Goal: Task Accomplishment & Management: Manage account settings

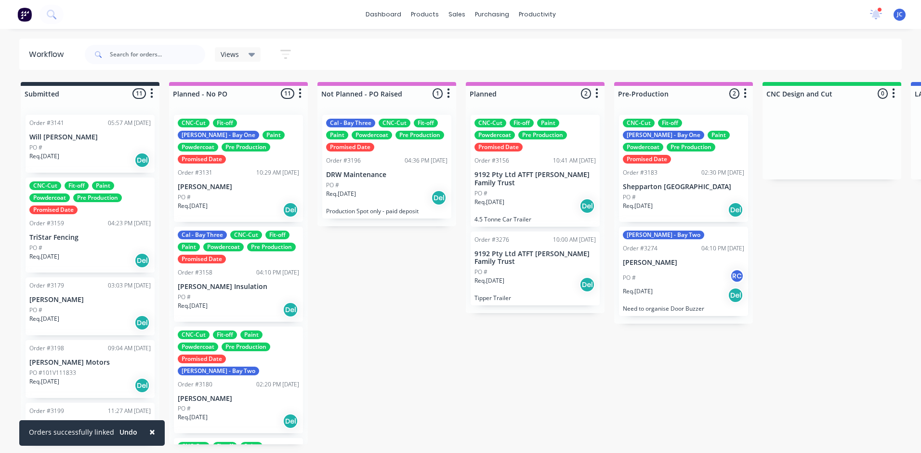
scroll to position [0, 1861]
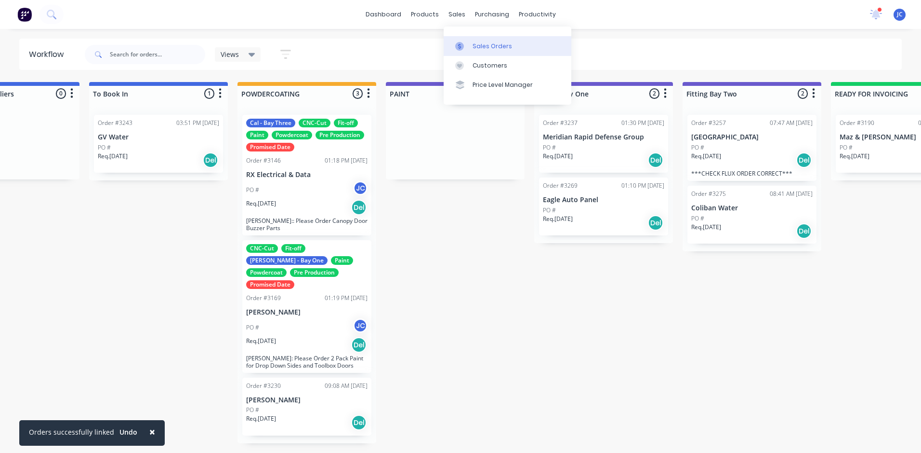
click at [496, 43] on div "Sales Orders" at bounding box center [493, 46] width 40 height 9
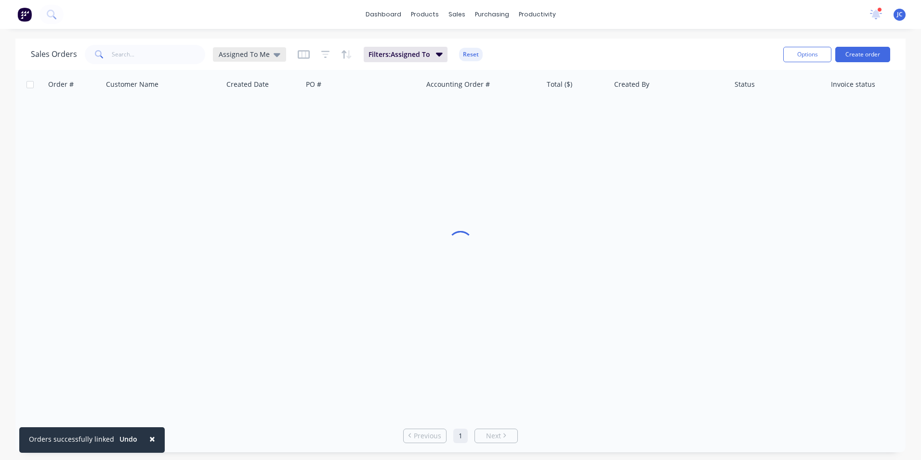
click at [243, 52] on span "Assigned To Me" at bounding box center [244, 54] width 51 height 10
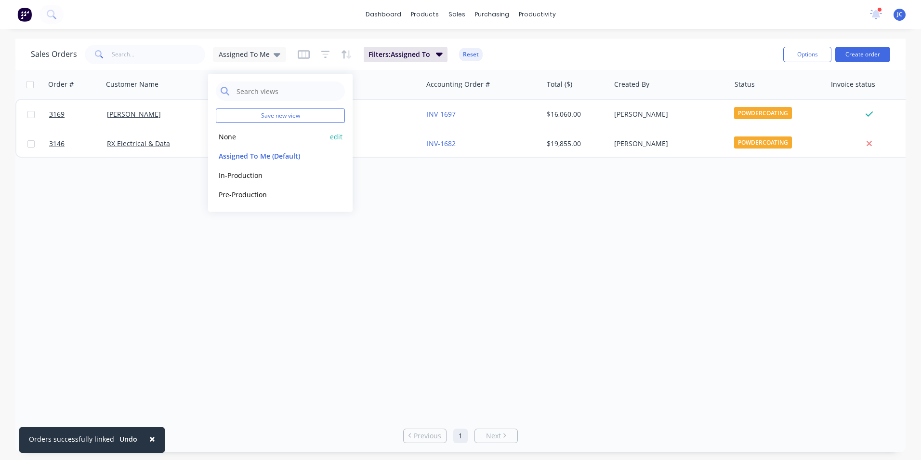
click at [236, 137] on button "None" at bounding box center [271, 136] width 110 height 11
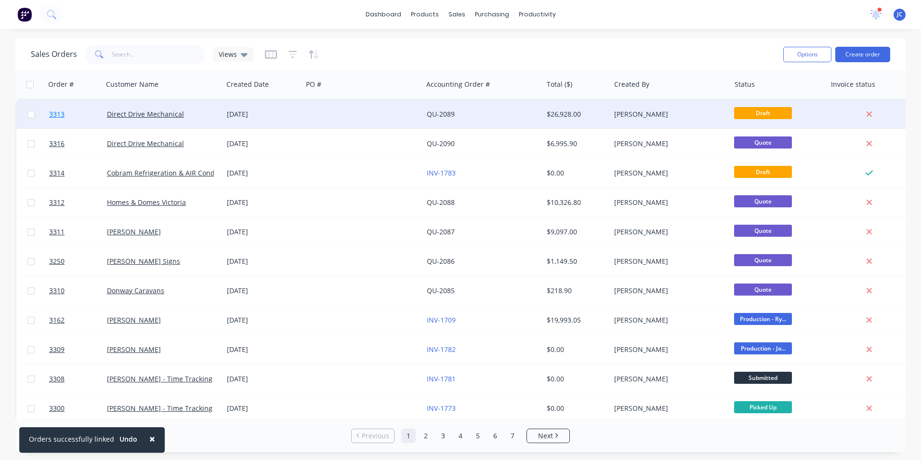
click at [60, 112] on span "3313" at bounding box center [56, 114] width 15 height 10
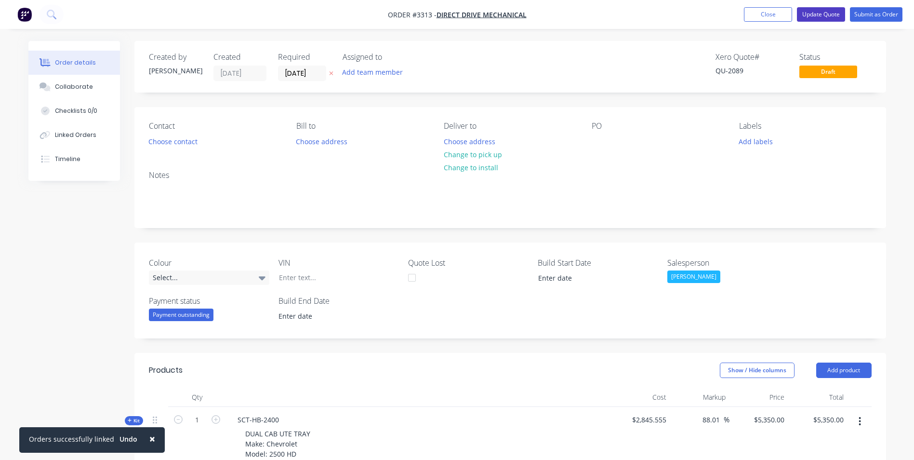
click at [820, 16] on button "Update Quote" at bounding box center [821, 14] width 48 height 14
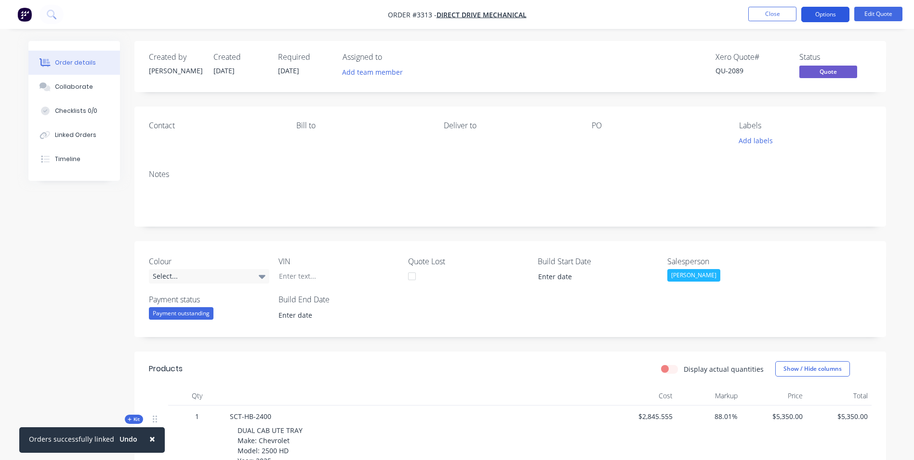
click at [828, 17] on button "Options" at bounding box center [825, 14] width 48 height 15
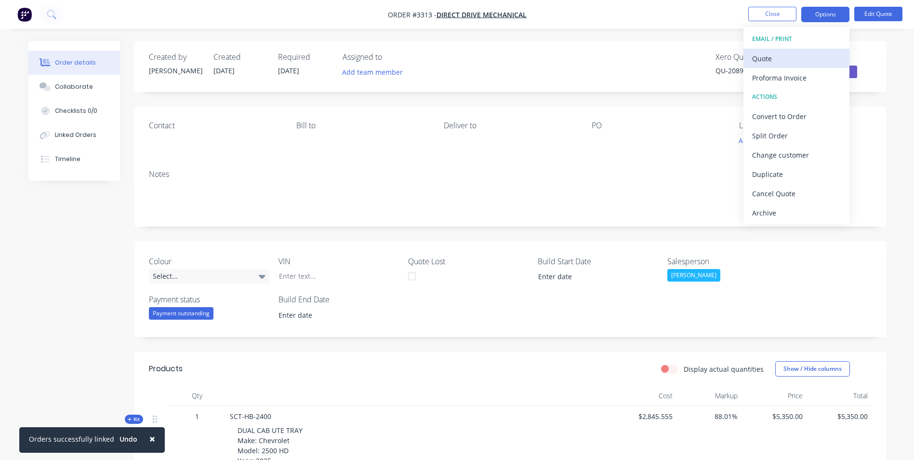
click at [774, 61] on div "Quote" at bounding box center [796, 59] width 89 height 14
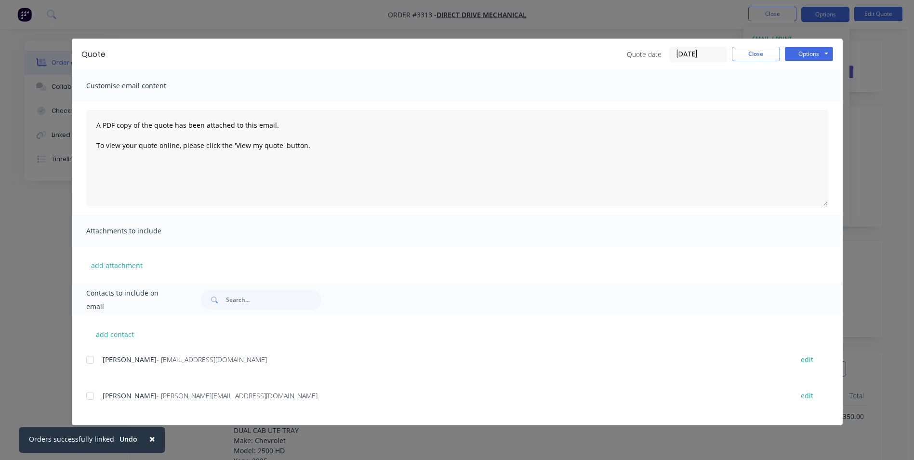
click at [93, 391] on div at bounding box center [89, 395] width 19 height 19
click at [816, 56] on button "Options" at bounding box center [809, 54] width 48 height 14
click at [820, 104] on button "Email" at bounding box center [816, 103] width 62 height 16
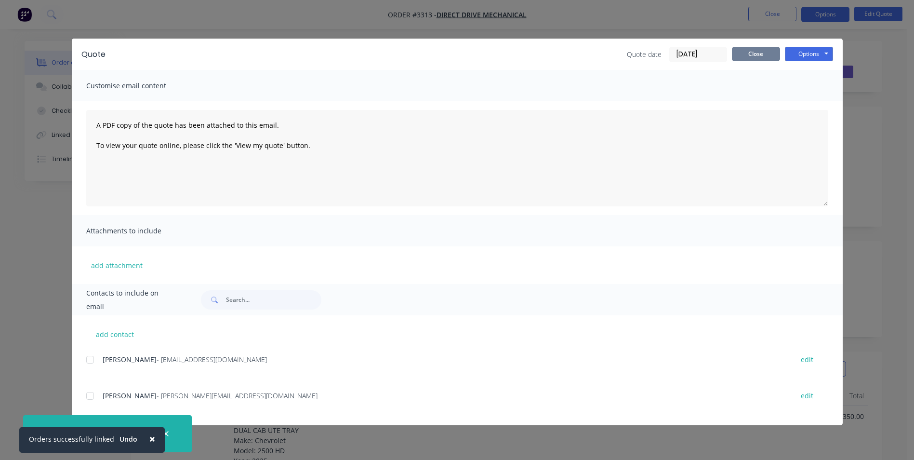
click at [767, 56] on button "Close" at bounding box center [756, 54] width 48 height 14
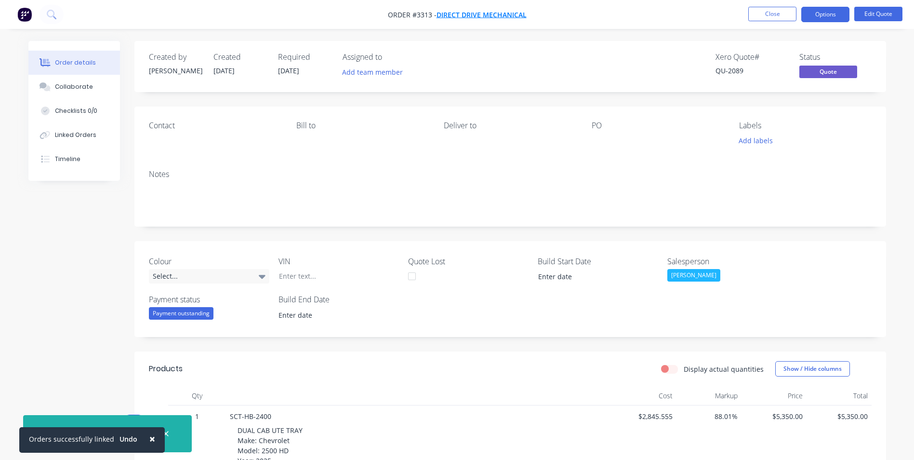
click at [481, 10] on span "Direct Drive Mechanical" at bounding box center [482, 14] width 90 height 9
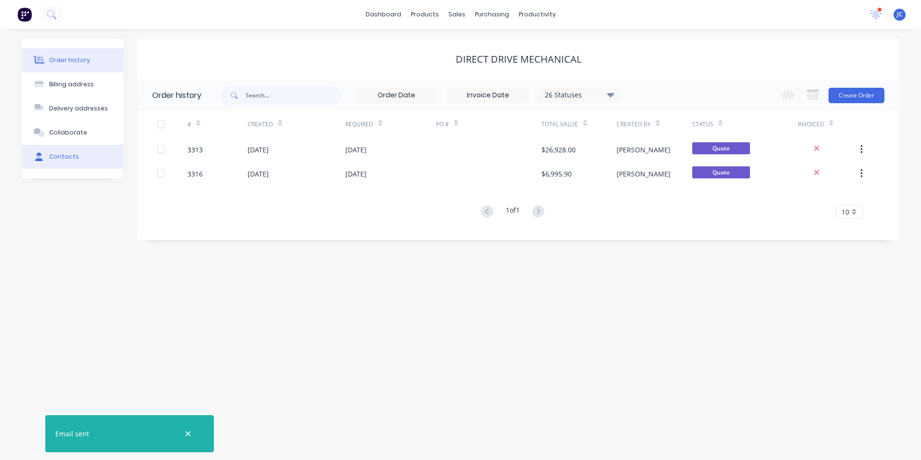
drag, startPoint x: 83, startPoint y: 154, endPoint x: 89, endPoint y: 168, distance: 15.1
click at [83, 154] on button "Contacts" at bounding box center [72, 157] width 101 height 24
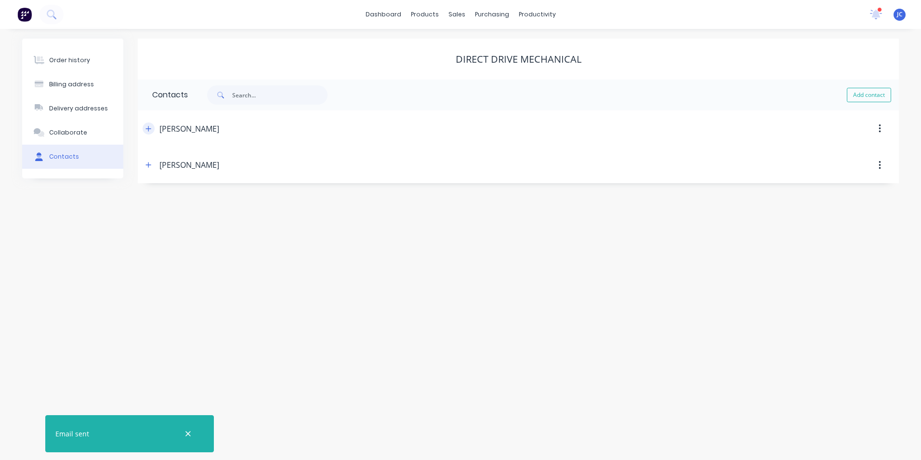
click at [152, 128] on button "button" at bounding box center [149, 128] width 12 height 12
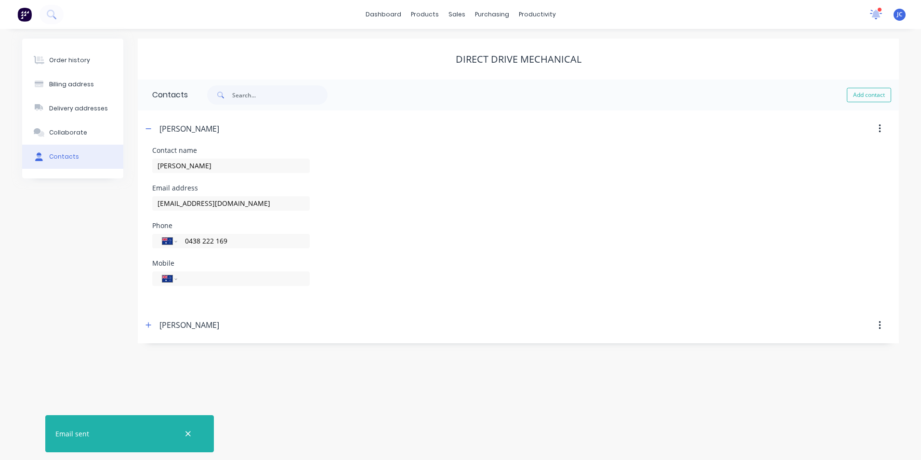
click at [879, 18] on icon at bounding box center [876, 14] width 13 height 10
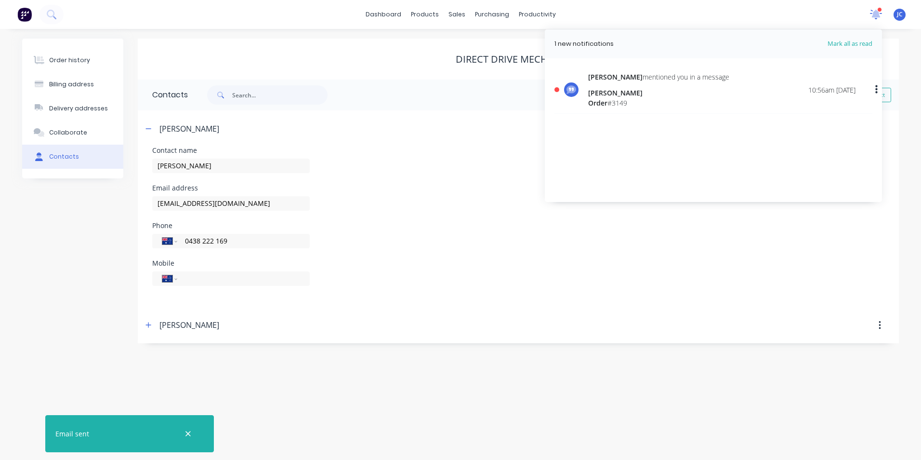
click at [879, 18] on icon at bounding box center [876, 15] width 12 height 10
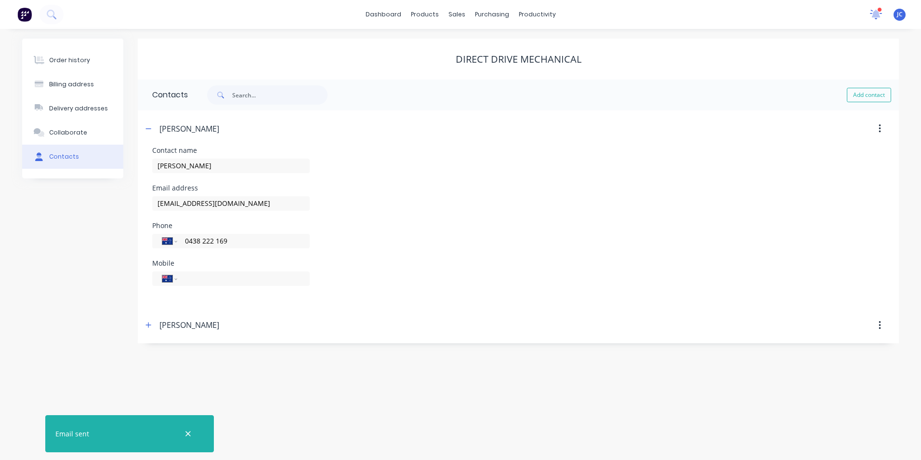
click at [879, 18] on icon at bounding box center [876, 14] width 13 height 10
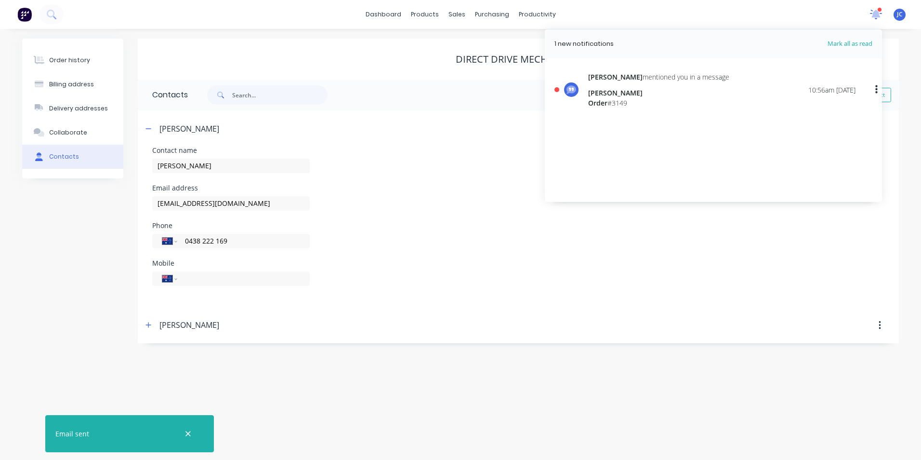
click at [878, 14] on icon at bounding box center [876, 13] width 9 height 8
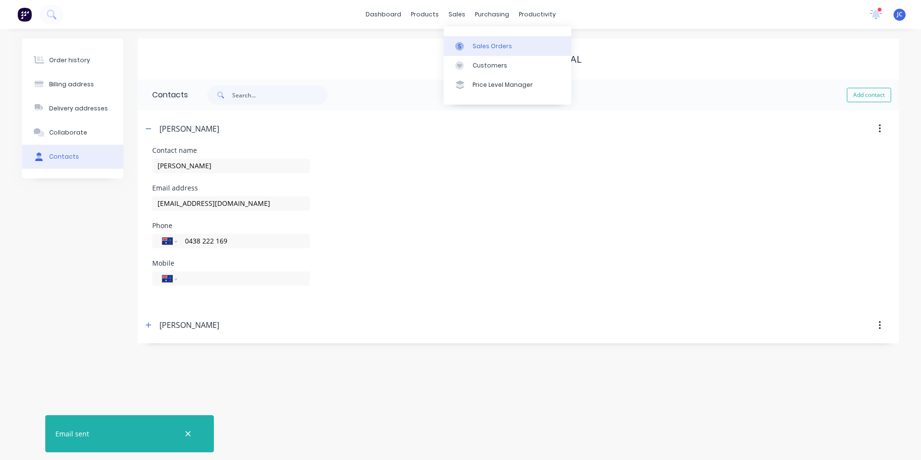
click at [473, 45] on div "Sales Orders" at bounding box center [493, 46] width 40 height 9
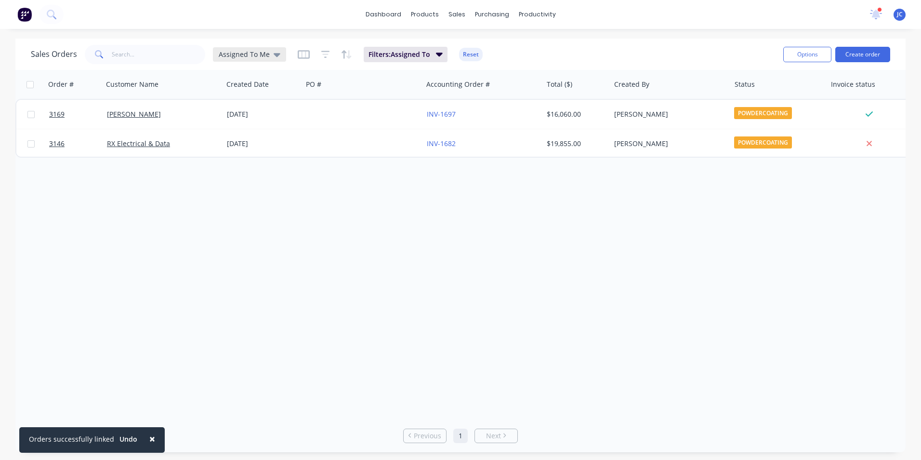
click at [255, 56] on span "Assigned To Me" at bounding box center [244, 54] width 51 height 10
click at [230, 135] on button "None" at bounding box center [271, 136] width 110 height 11
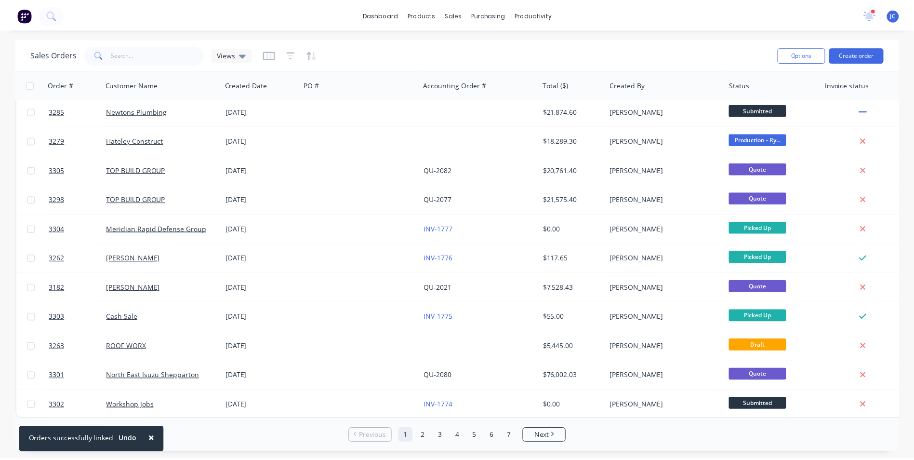
scroll to position [420, 0]
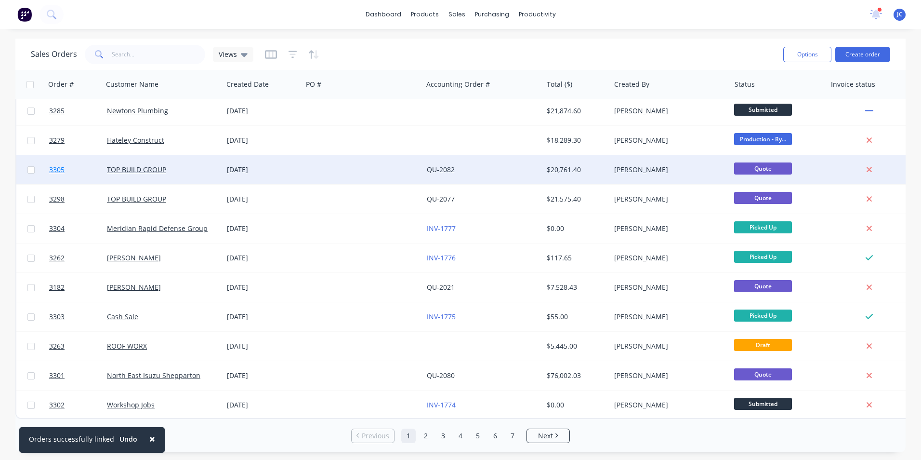
click at [59, 166] on span "3305" at bounding box center [56, 170] width 15 height 10
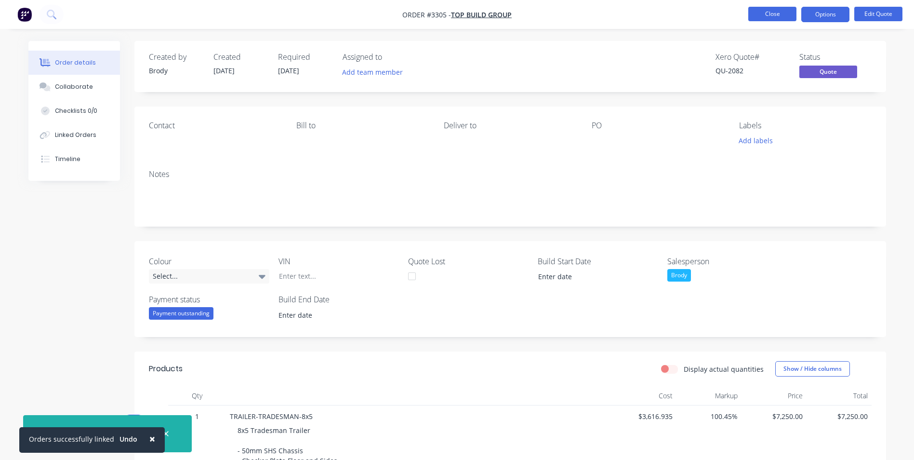
click at [781, 11] on button "Close" at bounding box center [772, 14] width 48 height 14
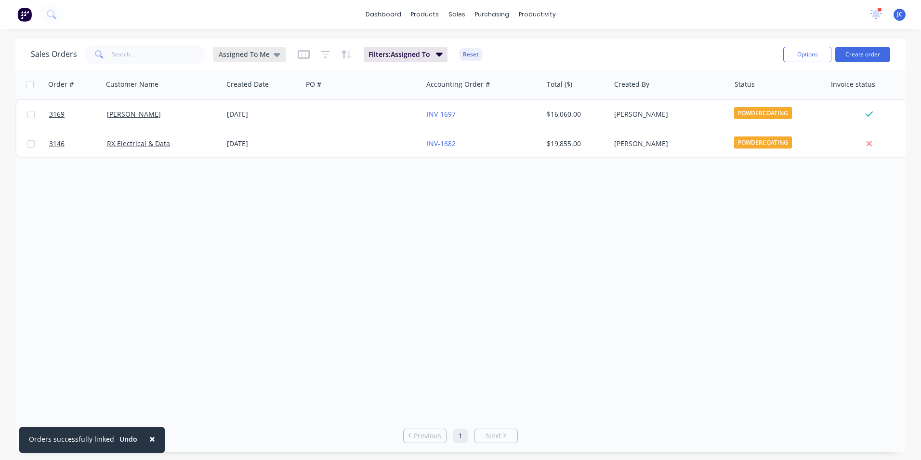
click at [232, 55] on span "Assigned To Me" at bounding box center [244, 54] width 51 height 10
click at [234, 139] on button "None" at bounding box center [271, 136] width 110 height 11
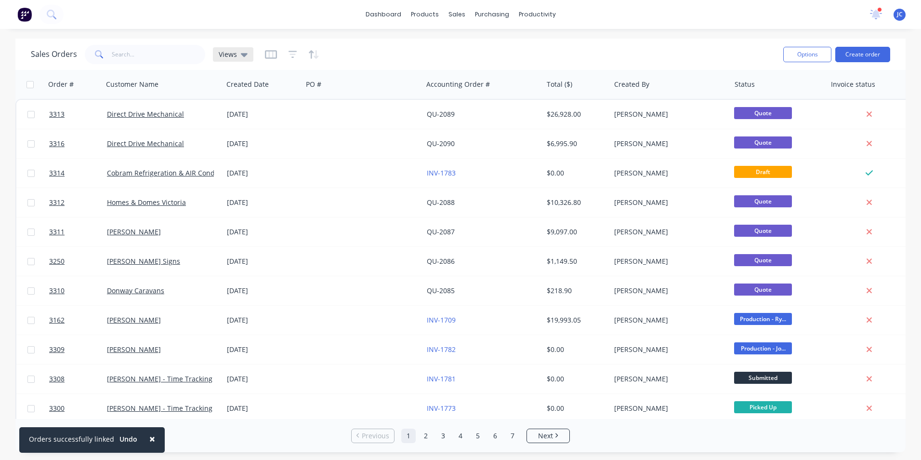
click at [239, 60] on div "Views" at bounding box center [233, 54] width 40 height 14
